Goal: Check status

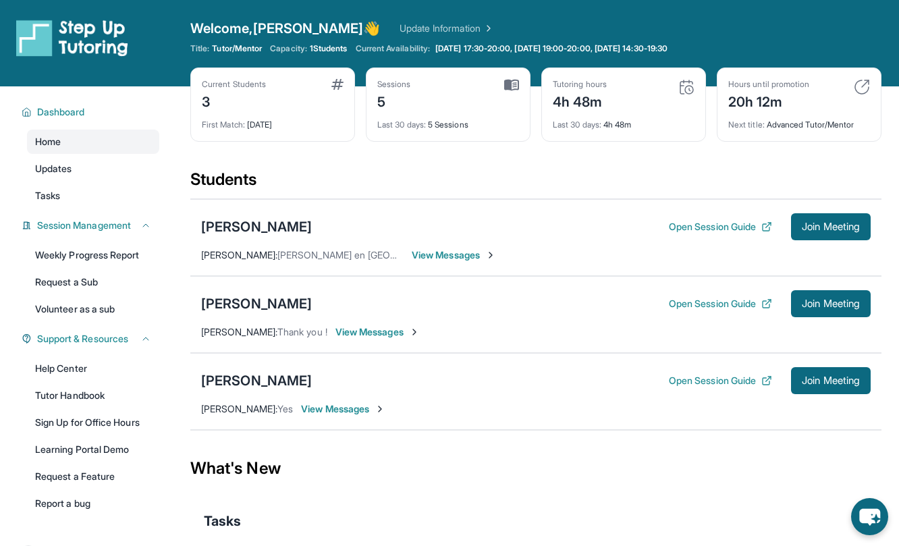
click at [587, 105] on div "4h 48m" at bounding box center [580, 101] width 54 height 22
click at [685, 88] on img at bounding box center [686, 87] width 16 height 16
click at [680, 85] on img at bounding box center [686, 87] width 16 height 16
click at [562, 107] on div "4h 48m" at bounding box center [580, 101] width 54 height 22
click at [597, 107] on div "4h 48m" at bounding box center [580, 101] width 54 height 22
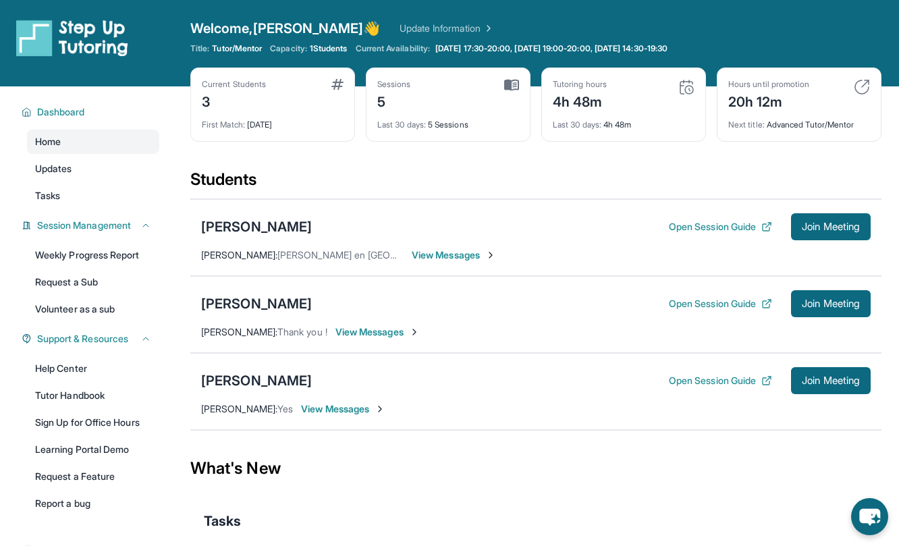
click at [611, 129] on div "Last 30 days : 4h 48m" at bounding box center [624, 120] width 142 height 19
click at [592, 94] on div "4h 48m" at bounding box center [580, 101] width 54 height 22
click at [687, 80] on img at bounding box center [686, 87] width 16 height 16
click at [687, 87] on img at bounding box center [686, 87] width 16 height 16
